Goal: Task Accomplishment & Management: Manage account settings

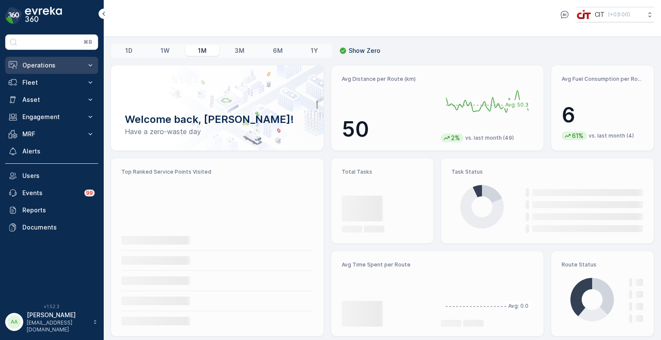
click at [36, 65] on p "Operations" at bounding box center [51, 65] width 59 height 9
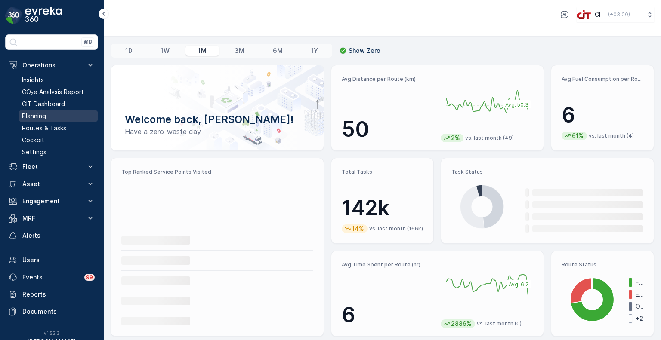
click at [41, 115] on p "Planning" at bounding box center [34, 116] width 24 height 9
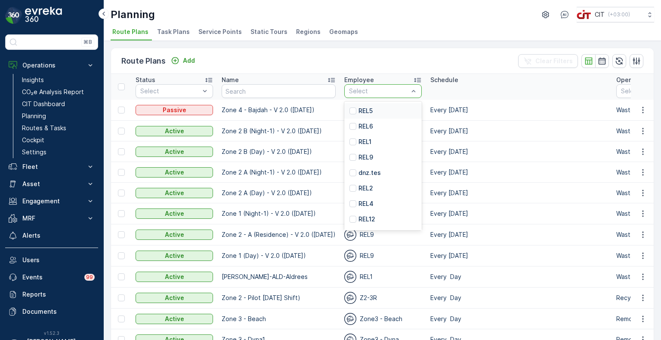
click at [368, 110] on p "REL5" at bounding box center [365, 111] width 14 height 9
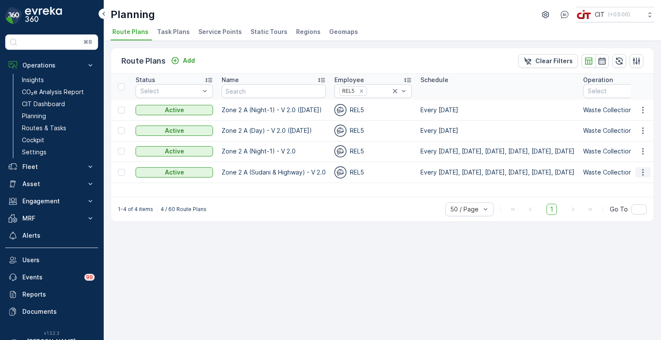
click at [649, 170] on button "button" at bounding box center [642, 172] width 15 height 10
click at [630, 182] on span "Edit Route Plan" at bounding box center [635, 184] width 44 height 9
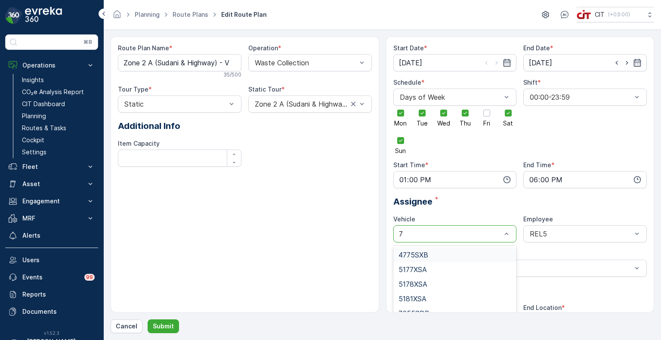
type input "76"
click at [427, 253] on span "7655SDB" at bounding box center [413, 255] width 31 height 8
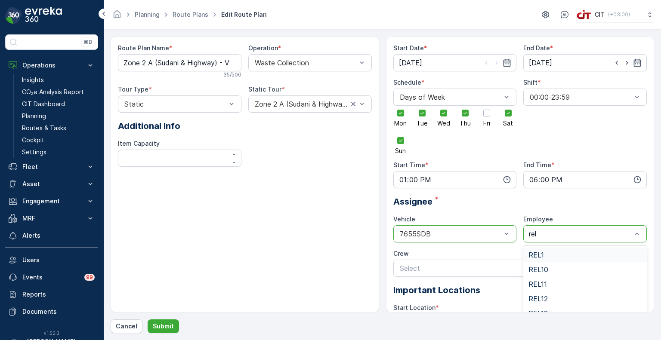
type input "rel4"
click at [539, 256] on span "REL4" at bounding box center [536, 255] width 17 height 8
click at [168, 323] on p "Submit" at bounding box center [163, 326] width 21 height 9
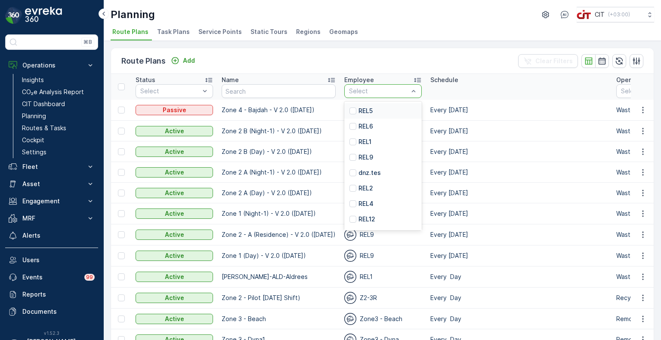
click at [365, 112] on p "REL5" at bounding box center [365, 111] width 14 height 9
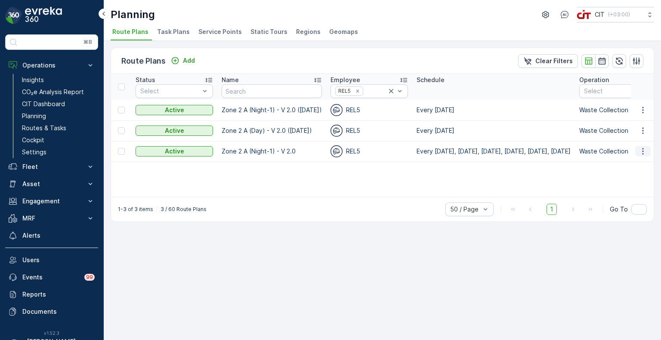
click at [640, 151] on icon "button" at bounding box center [643, 151] width 9 height 9
click at [632, 163] on span "Edit Route Plan" at bounding box center [635, 164] width 44 height 9
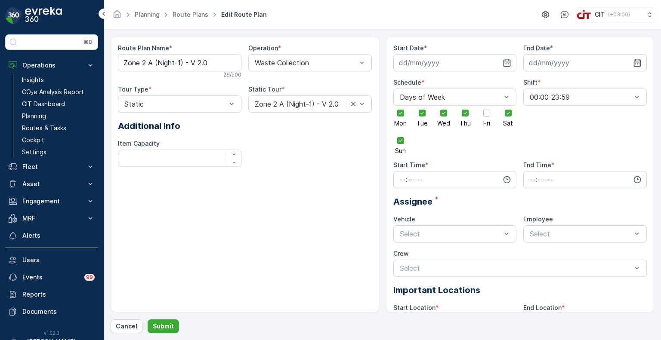
type input "[DATE]"
type input "18:01"
type input "23:59"
click at [439, 232] on div at bounding box center [451, 234] width 104 height 8
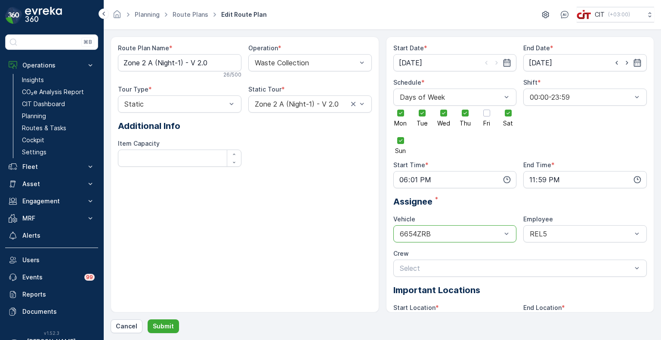
click at [411, 234] on div at bounding box center [451, 234] width 104 height 8
type input "76"
click at [415, 252] on span "7655SDB" at bounding box center [413, 255] width 31 height 8
click at [568, 228] on div "REL5" at bounding box center [584, 233] width 123 height 17
type input "rel4"
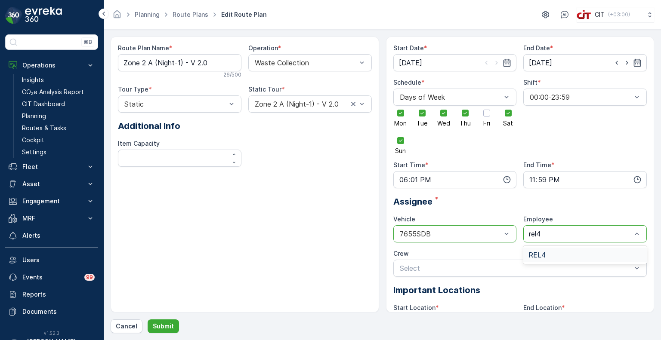
click at [544, 251] on span "REL4" at bounding box center [536, 255] width 17 height 8
click at [165, 327] on p "Submit" at bounding box center [163, 326] width 21 height 9
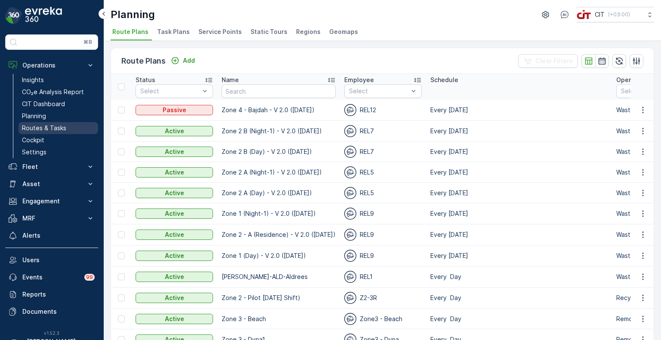
click at [45, 127] on p "Routes & Tasks" at bounding box center [44, 128] width 44 height 9
